Goal: Transaction & Acquisition: Purchase product/service

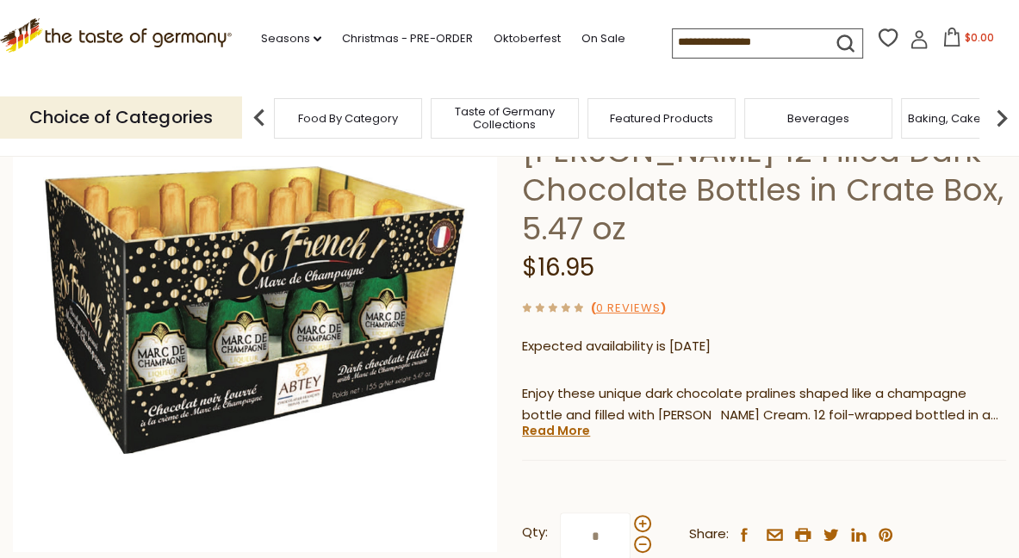
scroll to position [178, 0]
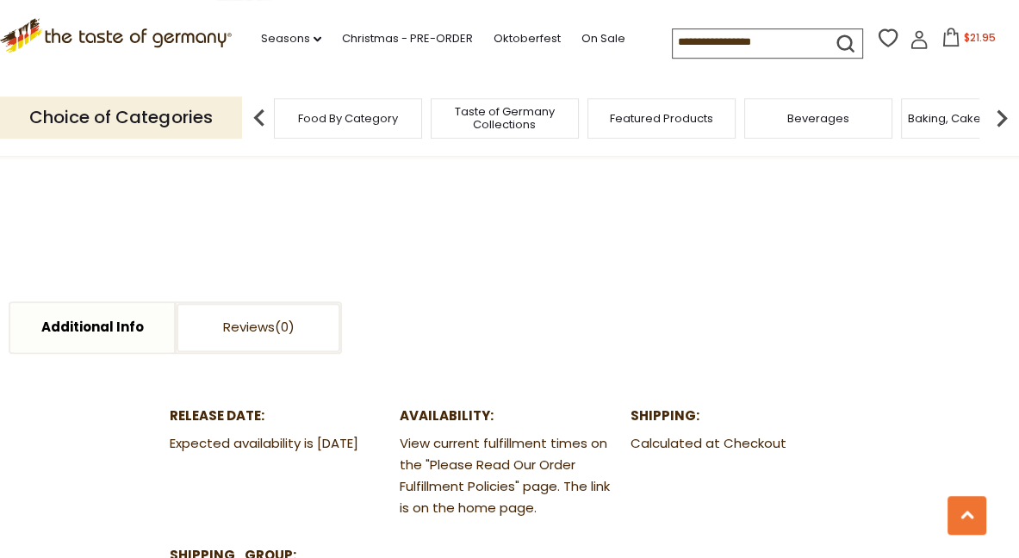
scroll to position [1096, 0]
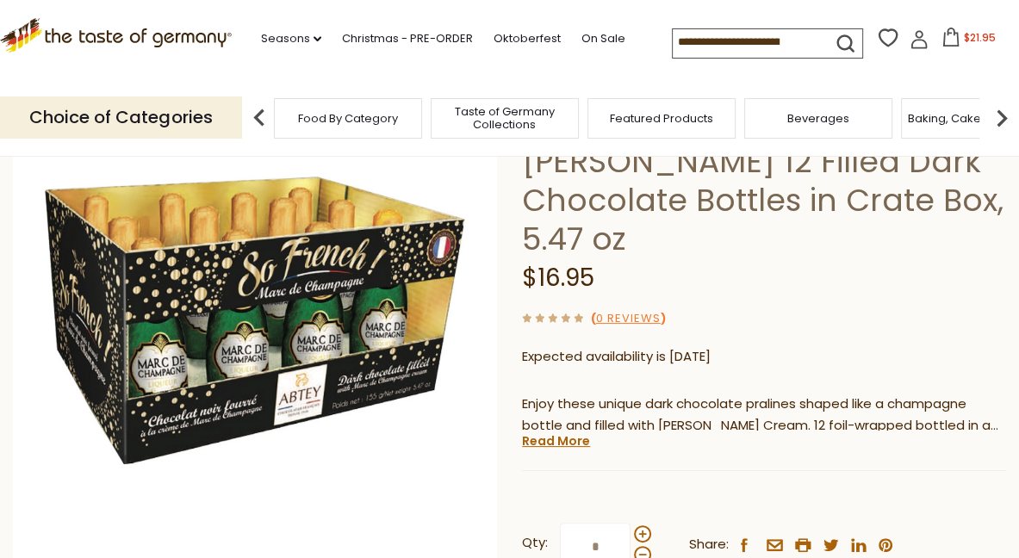
scroll to position [169, 0]
click at [635, 525] on span at bounding box center [642, 533] width 17 height 17
click at [630, 523] on input "*" at bounding box center [595, 546] width 71 height 47
click at [639, 546] on span at bounding box center [642, 554] width 17 height 17
click at [630, 523] on input "*" at bounding box center [595, 546] width 71 height 47
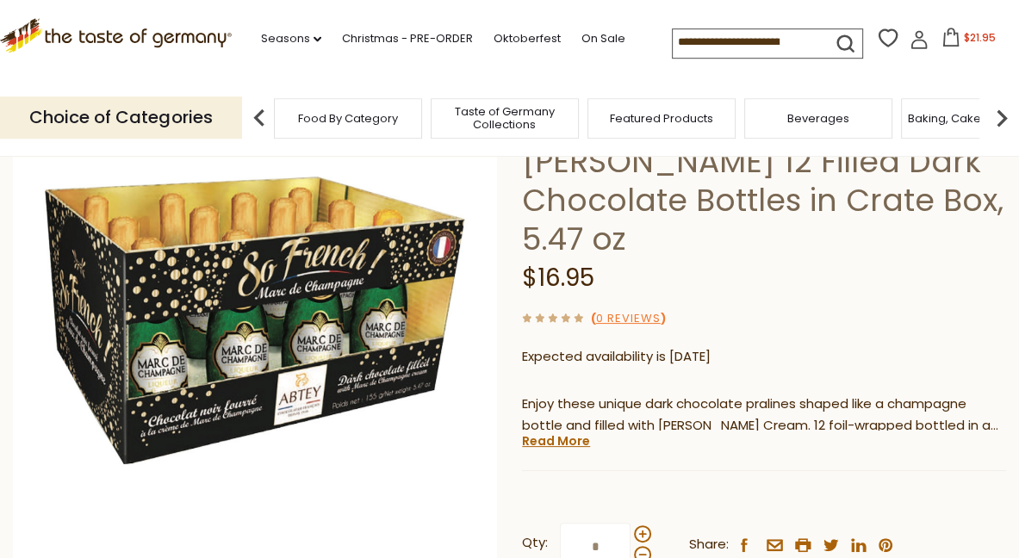
click at [603, 523] on input "*" at bounding box center [595, 546] width 71 height 47
click at [638, 525] on span at bounding box center [642, 533] width 17 height 17
click at [630, 523] on input "*" at bounding box center [595, 546] width 71 height 47
click at [640, 546] on span at bounding box center [642, 554] width 17 height 17
click at [630, 523] on input "*" at bounding box center [595, 546] width 71 height 47
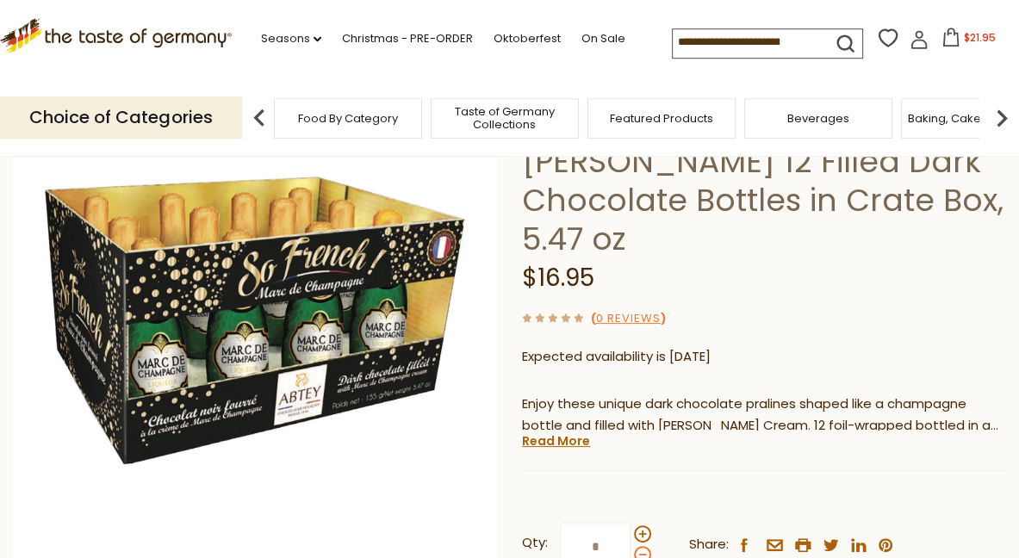
type input "*"
click at [778, 497] on div "Qty: * Share: facebook email printer twitter linkedin pinterest" at bounding box center [764, 547] width 484 height 100
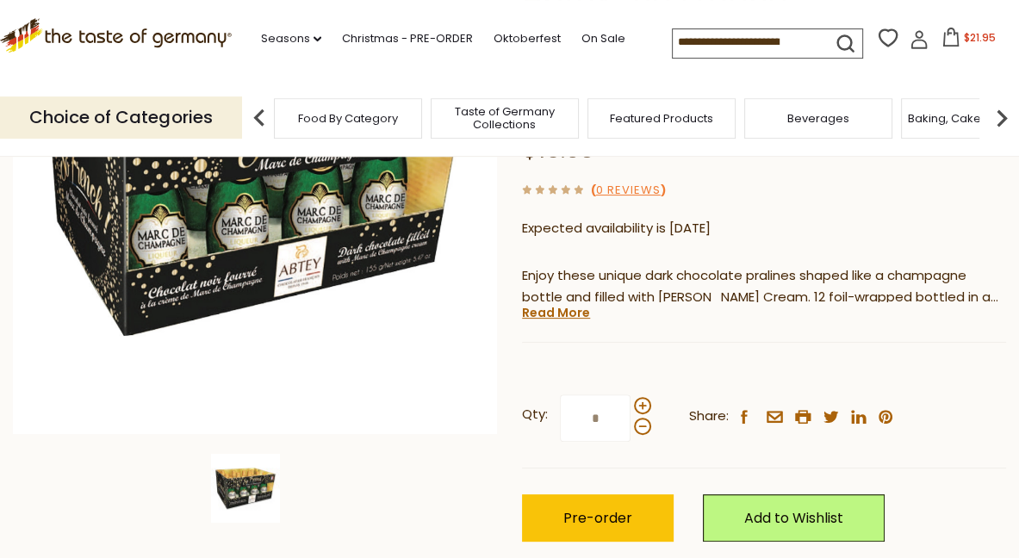
scroll to position [296, 0]
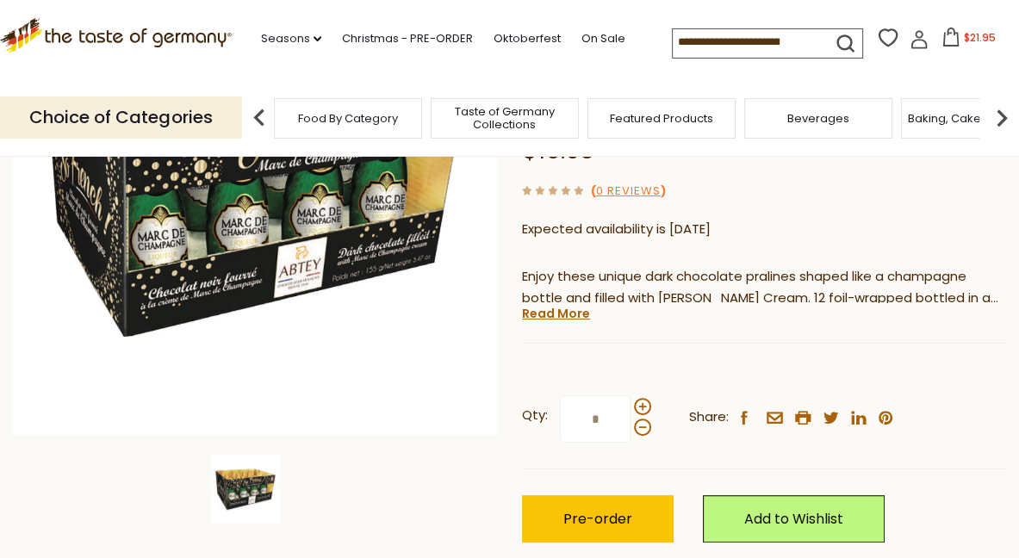
click at [602, 395] on input "*" at bounding box center [595, 418] width 71 height 47
type input "*"
click at [612, 369] on div "Qty: * Share: facebook email printer twitter linkedin pinterest" at bounding box center [764, 419] width 484 height 100
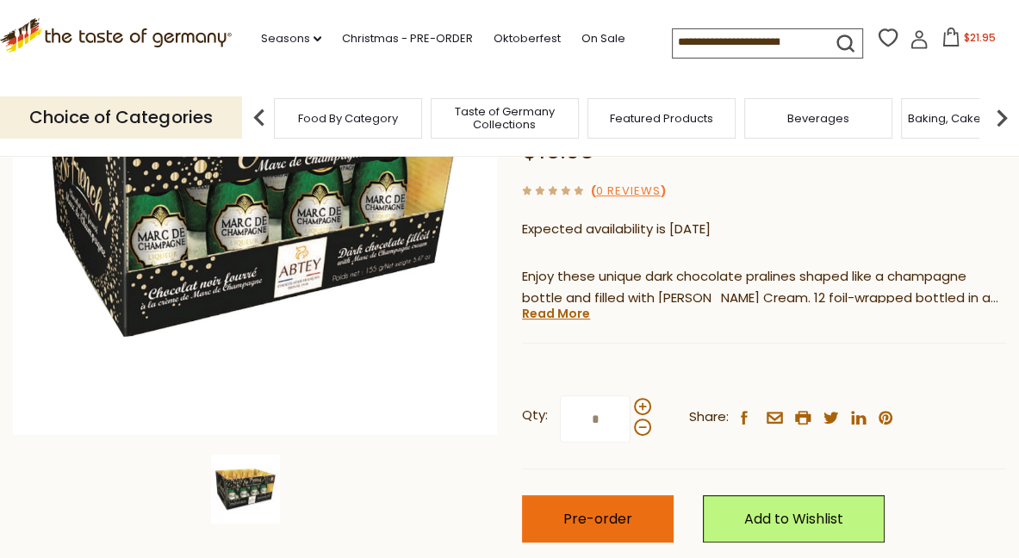
click at [597, 509] on span "Pre-order" at bounding box center [597, 519] width 69 height 20
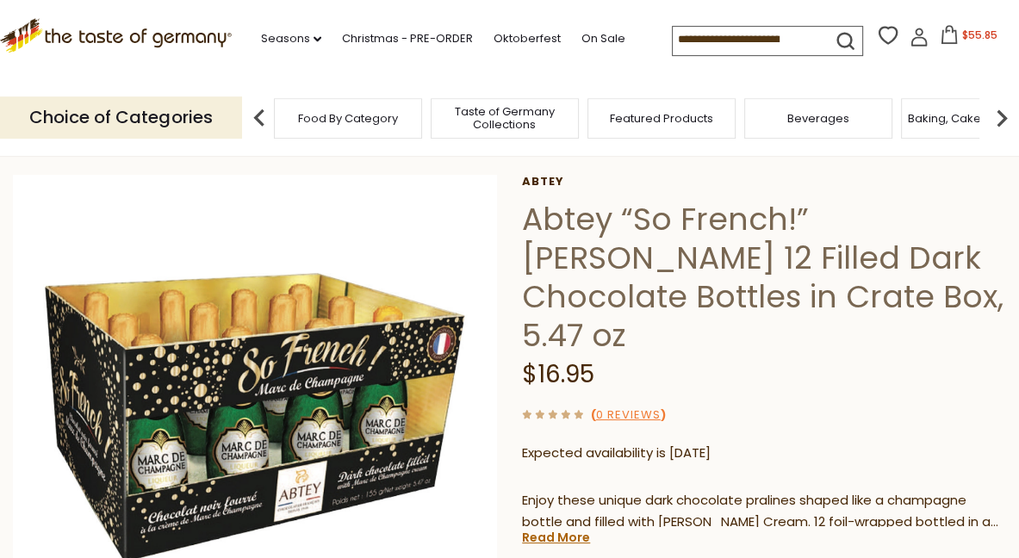
scroll to position [73, 0]
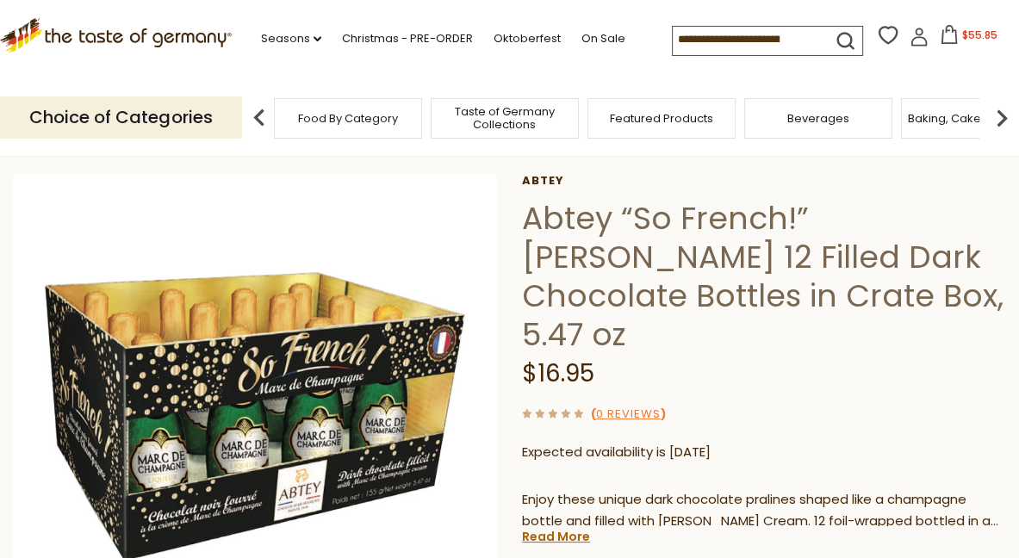
click at [961, 35] on button "$55.85" at bounding box center [968, 38] width 73 height 26
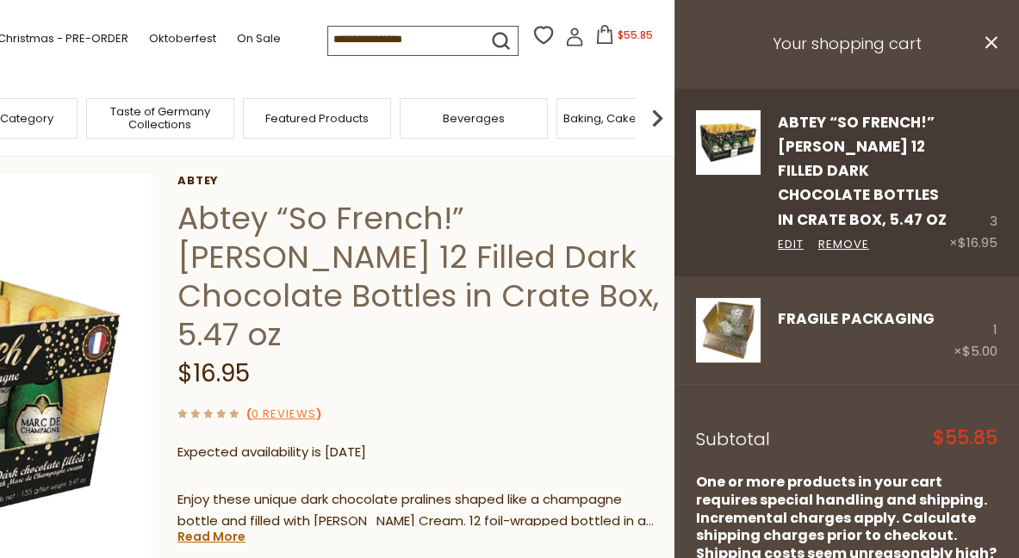
click at [979, 226] on div "3 × $16.95" at bounding box center [973, 182] width 48 height 144
click at [790, 245] on link "Edit" at bounding box center [791, 245] width 26 height 18
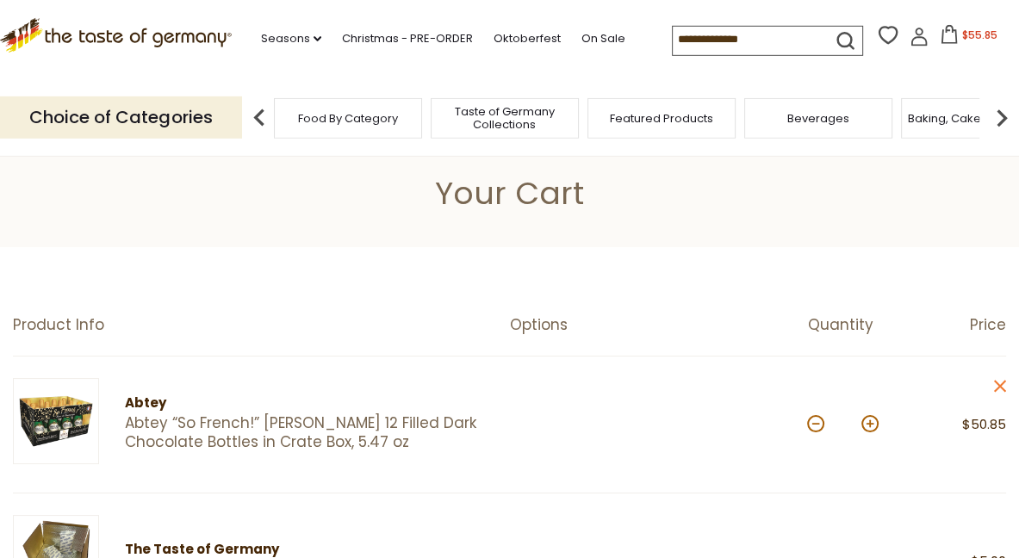
scroll to position [17, 0]
click at [809, 415] on button at bounding box center [815, 423] width 17 height 17
type input "*"
click at [701, 378] on div at bounding box center [659, 424] width 298 height 93
click at [815, 415] on button at bounding box center [815, 423] width 17 height 17
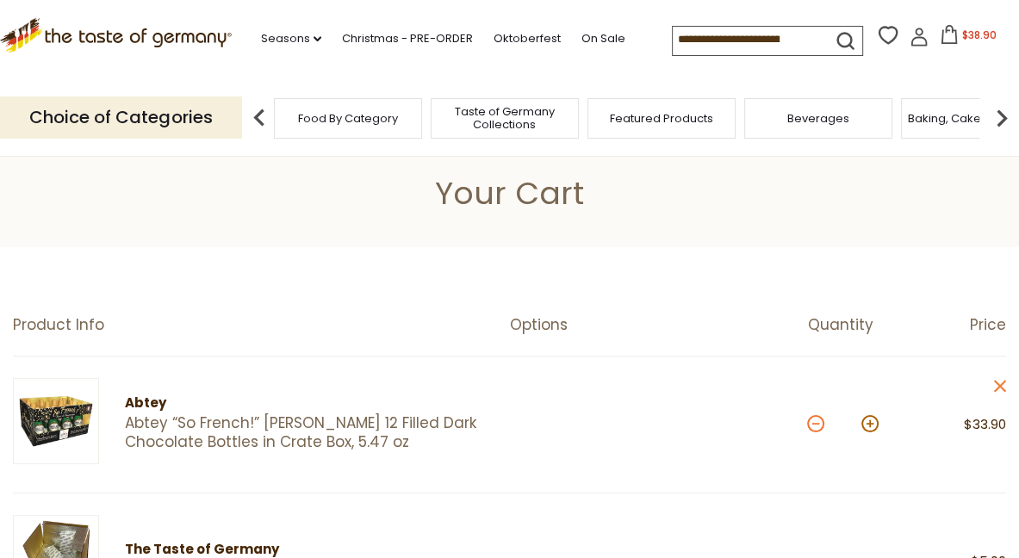
type input "*"
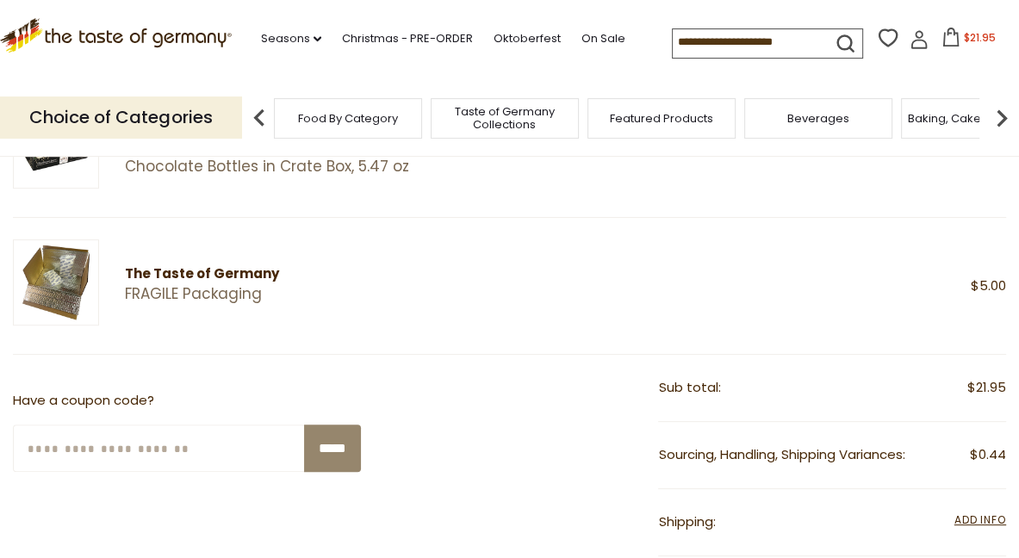
scroll to position [293, 0]
